Goal: Check status: Check status

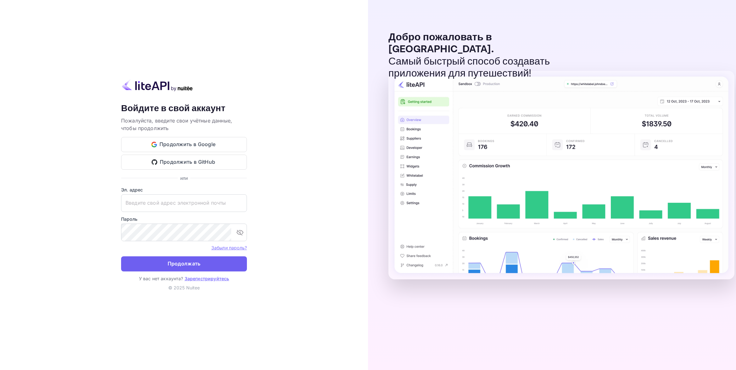
type input "[EMAIL_ADDRESS][DOMAIN_NAME]"
drag, startPoint x: 188, startPoint y: 263, endPoint x: 218, endPoint y: 267, distance: 30.1
click at [188, 263] on button "Продолжать" at bounding box center [184, 263] width 126 height 15
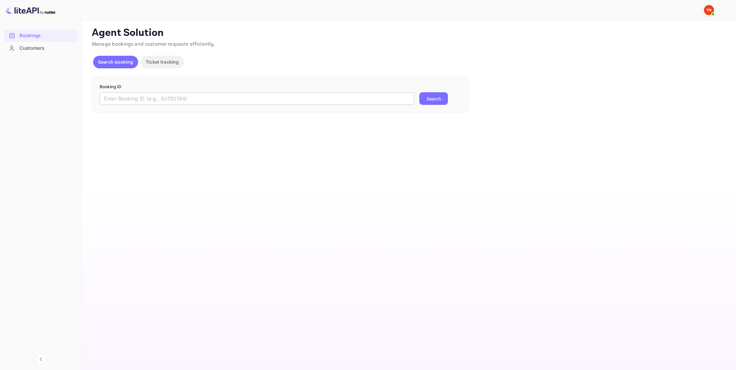
click at [198, 102] on input "text" at bounding box center [257, 98] width 315 height 13
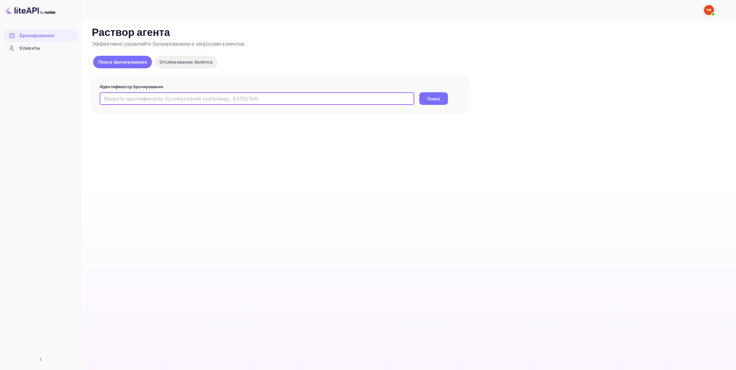
paste input "9002206"
type input "9002206"
click at [419, 92] on button "Поиск" at bounding box center [433, 98] width 29 height 13
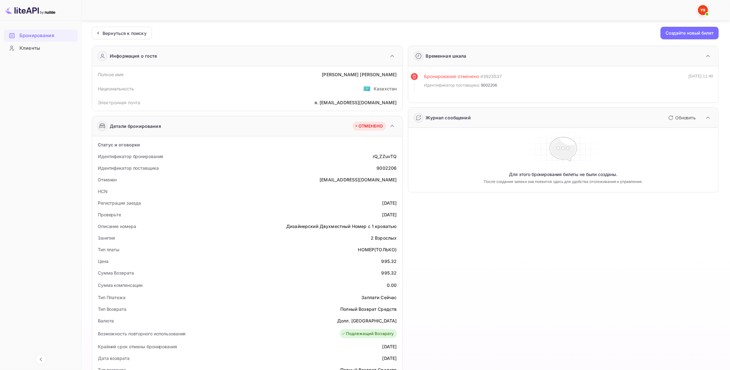
scroll to position [118, 0]
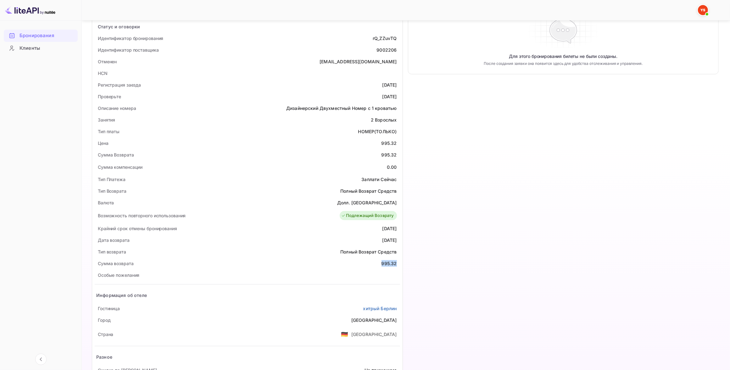
drag, startPoint x: 381, startPoint y: 260, endPoint x: 399, endPoint y: 263, distance: 17.9
click at [399, 263] on div "Сумма возврата 995.32" at bounding box center [248, 263] width 306 height 12
copy div "995.32"
